Goal: Communication & Community: Answer question/provide support

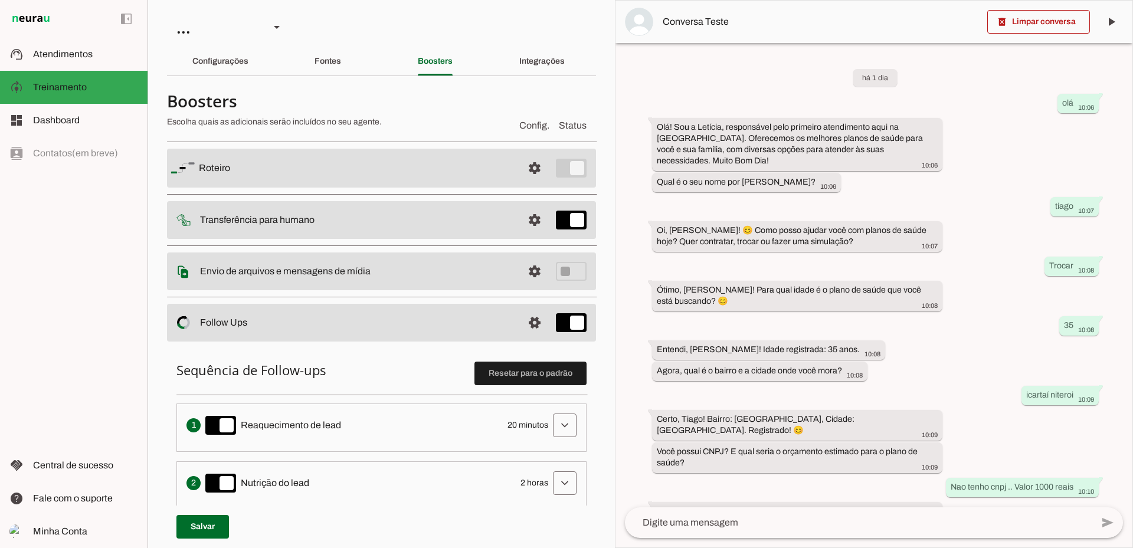
scroll to position [272, 0]
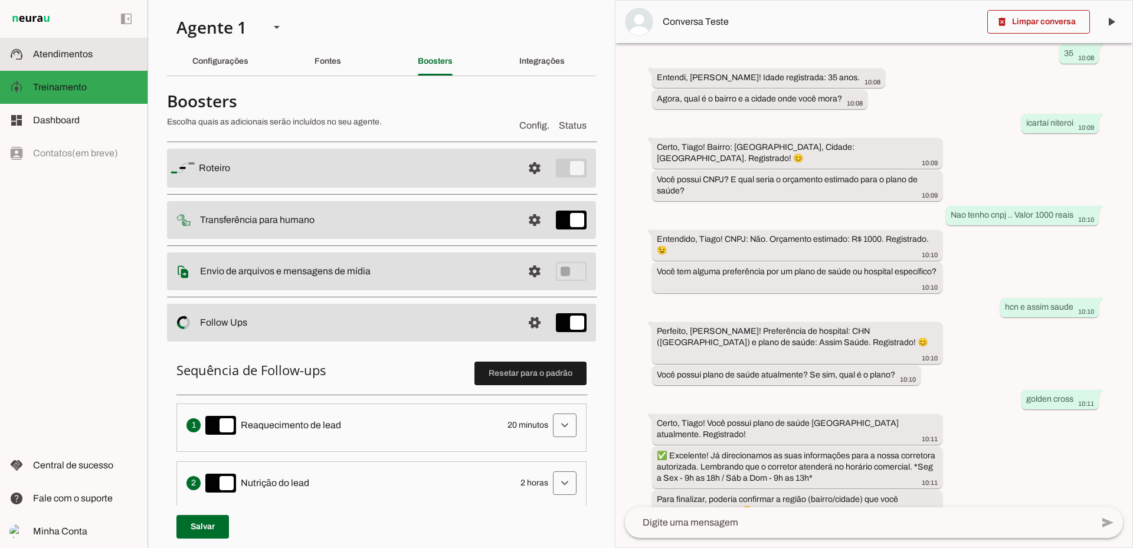
click at [47, 51] on span "Atendimentos" at bounding box center [63, 54] width 60 height 10
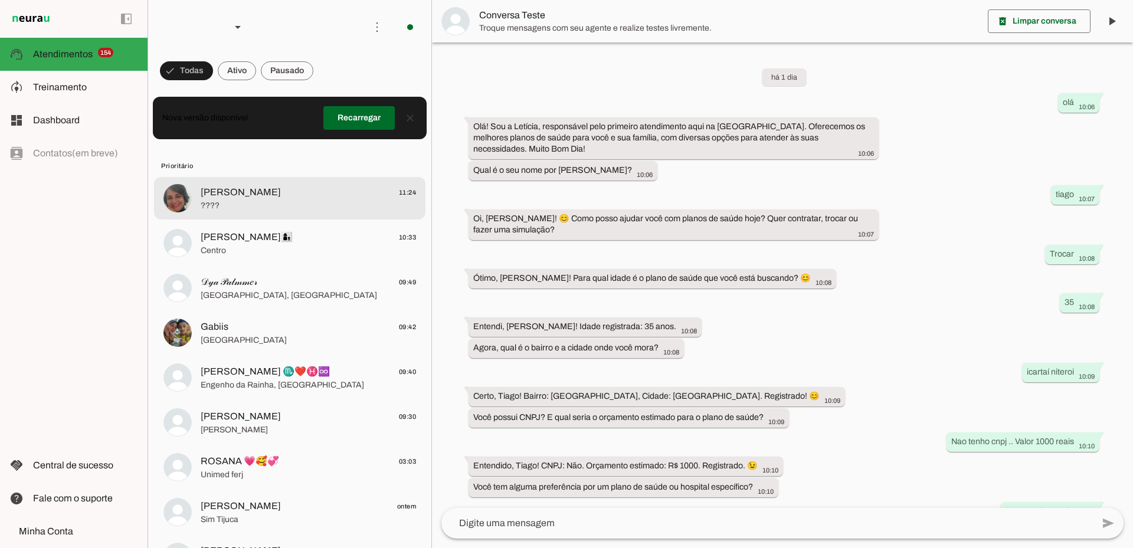
scroll to position [181, 0]
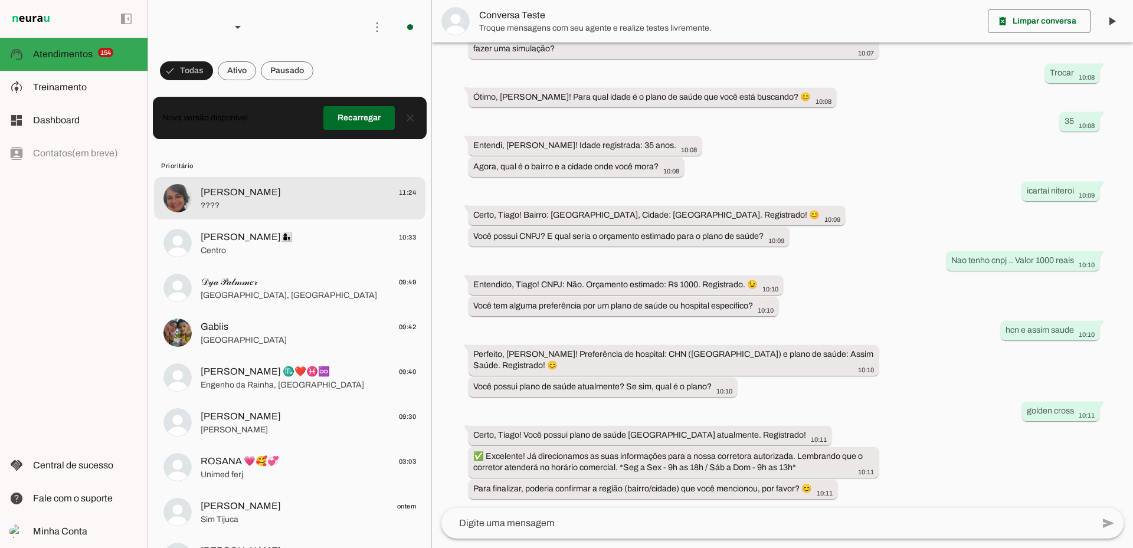
click at [232, 196] on span "[PERSON_NAME]" at bounding box center [241, 192] width 80 height 14
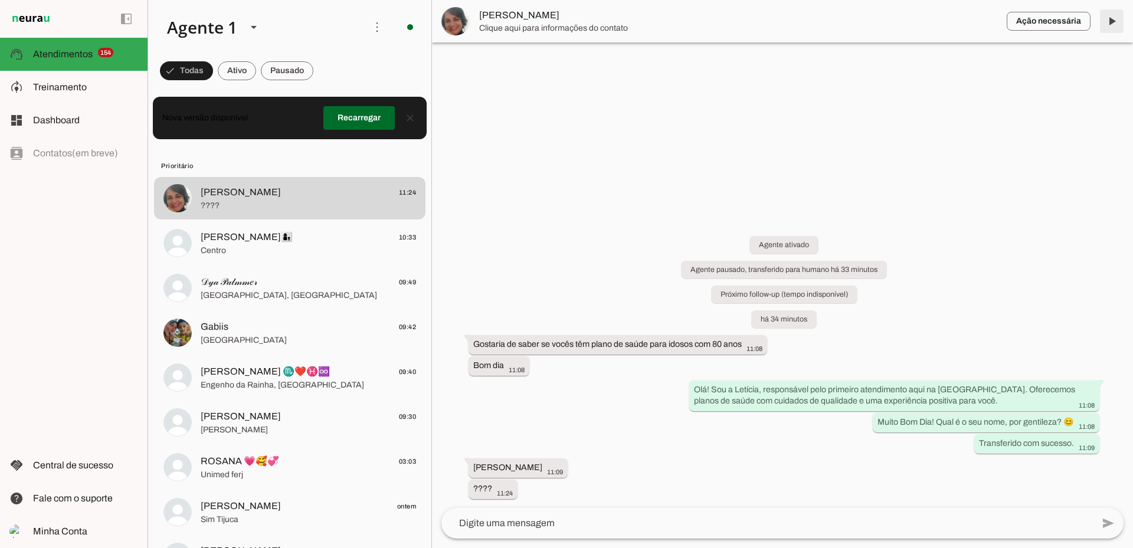
click at [1114, 18] on span at bounding box center [1111, 21] width 28 height 28
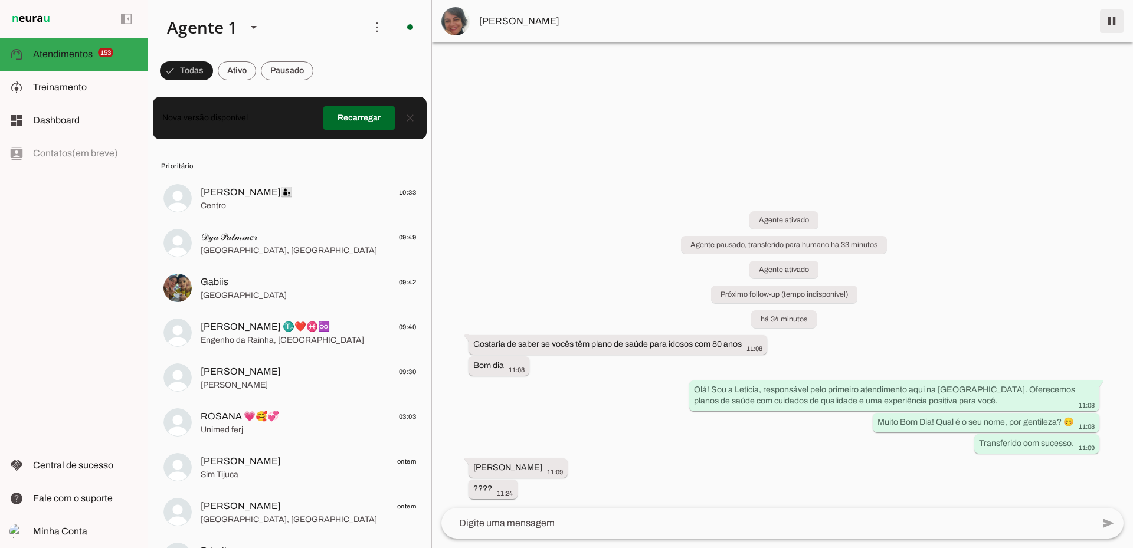
click at [1118, 21] on span at bounding box center [1111, 21] width 28 height 28
click at [245, 78] on span at bounding box center [237, 71] width 38 height 28
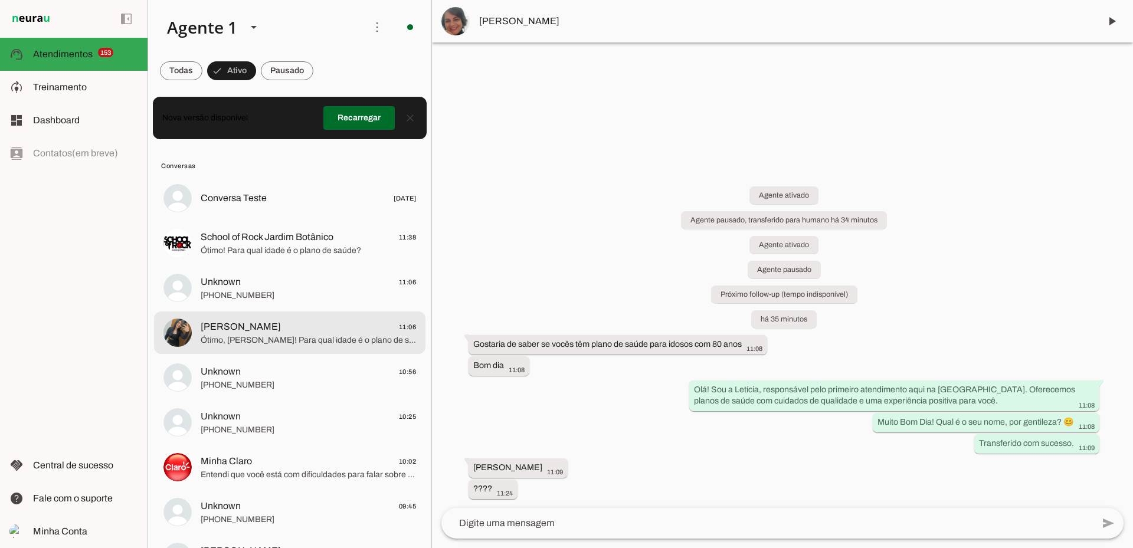
click at [311, 342] on span "Ótimo, [PERSON_NAME]! Para qual idade é o plano de saúde? (Já anotei que é para…" at bounding box center [308, 340] width 215 height 12
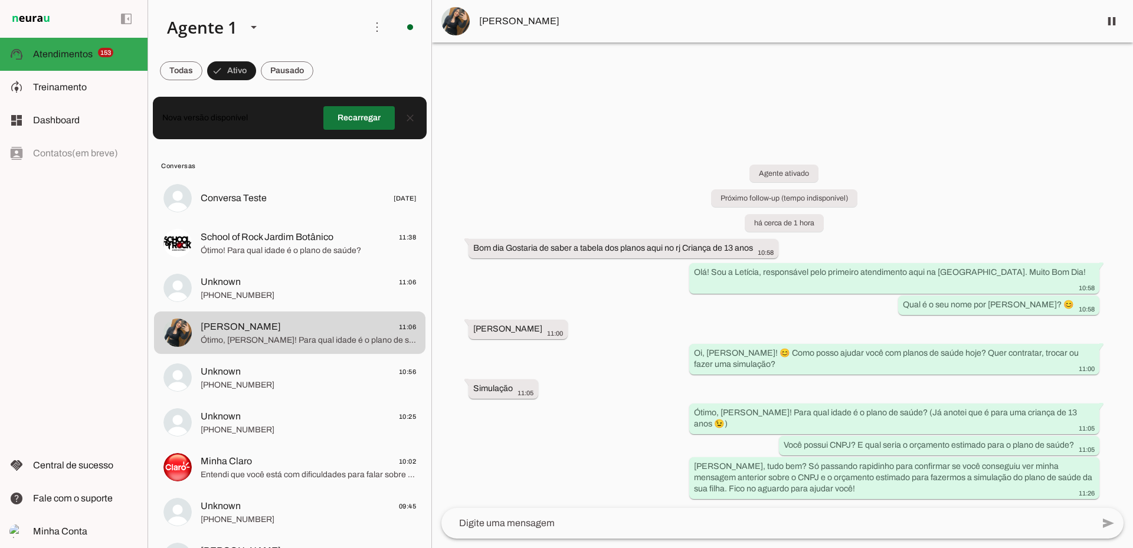
click at [366, 114] on span at bounding box center [358, 118] width 71 height 28
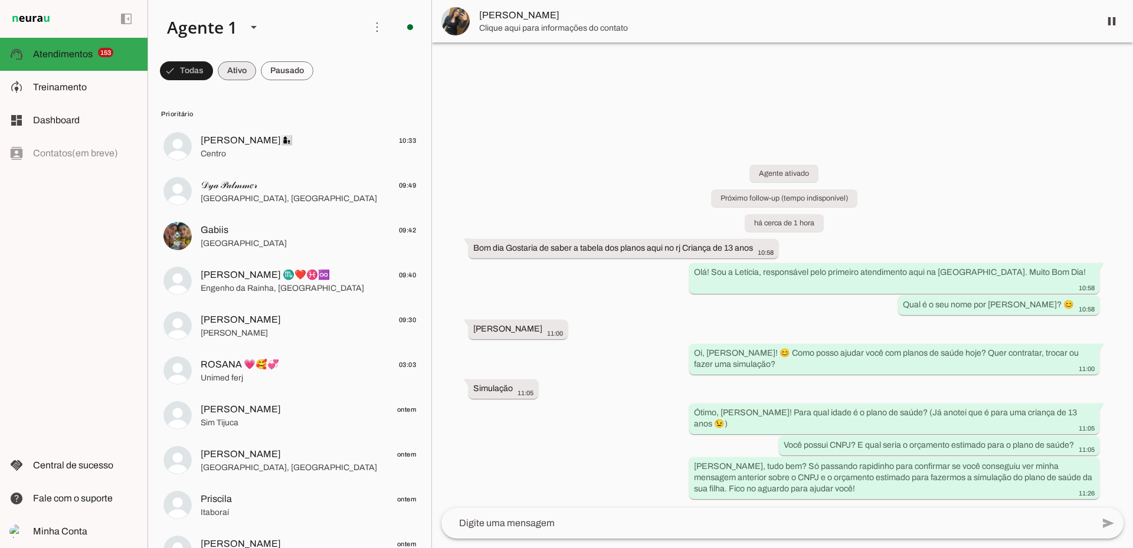
click at [250, 76] on span at bounding box center [237, 71] width 38 height 28
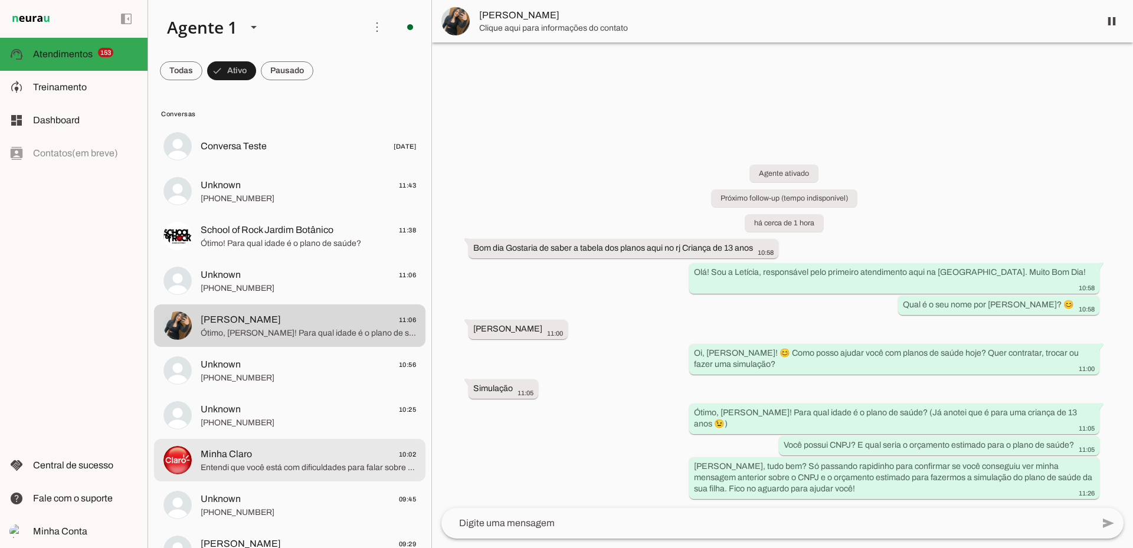
click at [236, 470] on span "Entendi que você está com dificuldades para falar sobre este assunto. Se prefer…" at bounding box center [308, 468] width 215 height 12
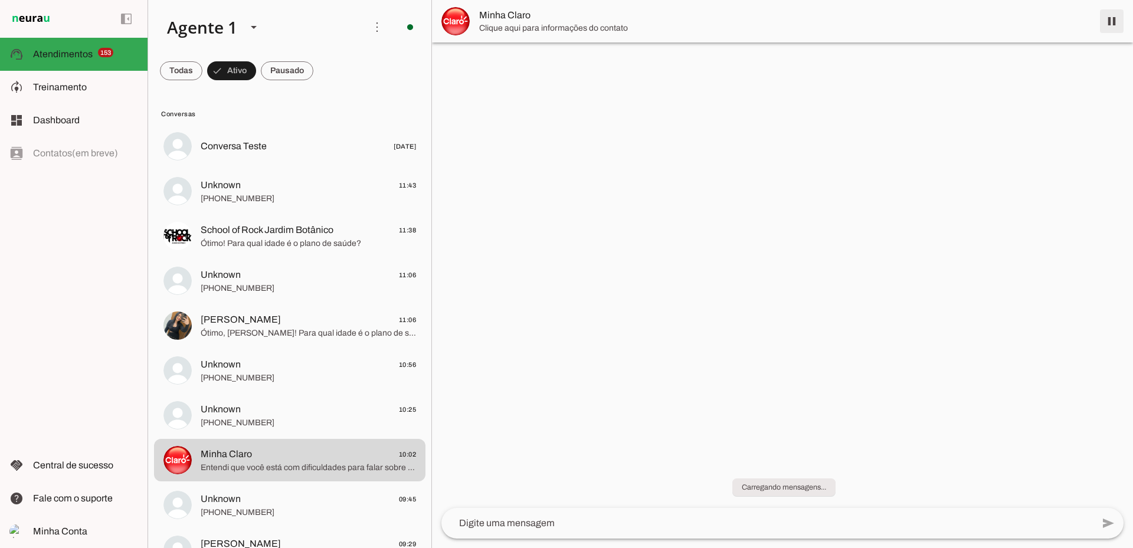
click at [1117, 23] on span at bounding box center [1111, 21] width 28 height 28
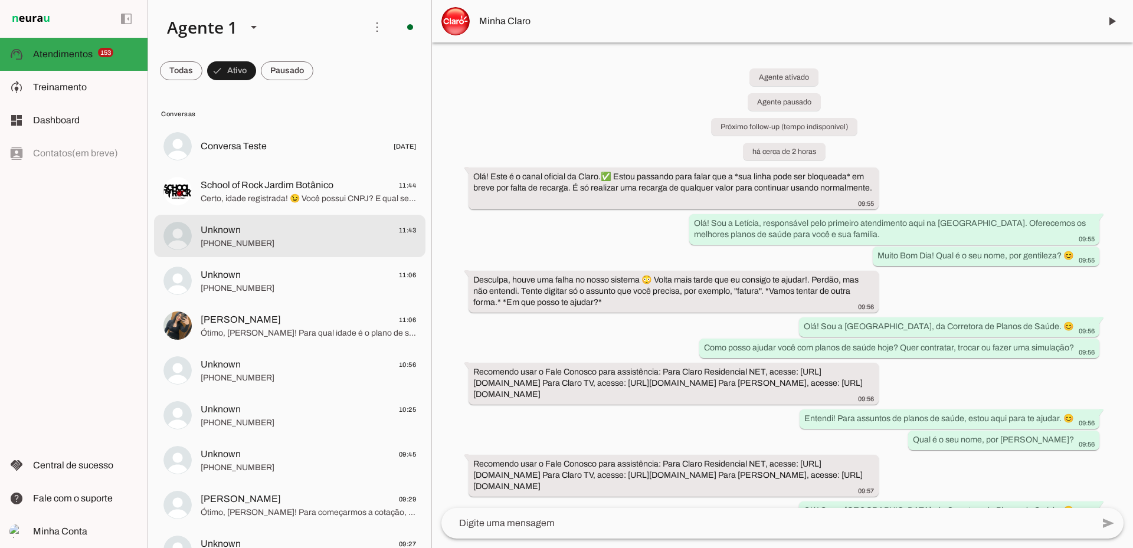
click at [287, 239] on span "[PHONE_NUMBER]" at bounding box center [308, 244] width 215 height 12
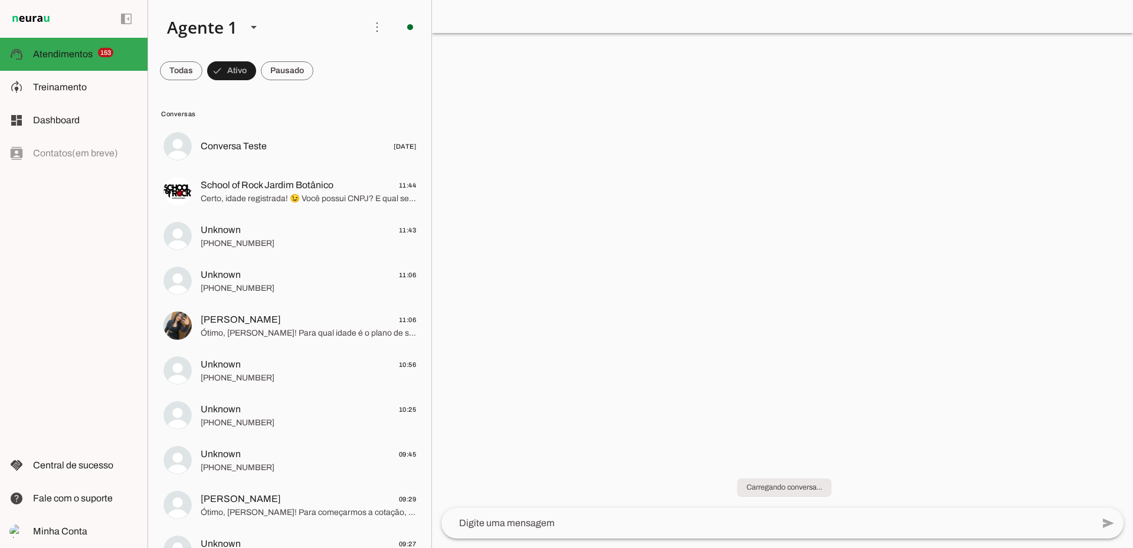
click at [772, 36] on div at bounding box center [782, 274] width 701 height 548
